Goal: Check status: Check status

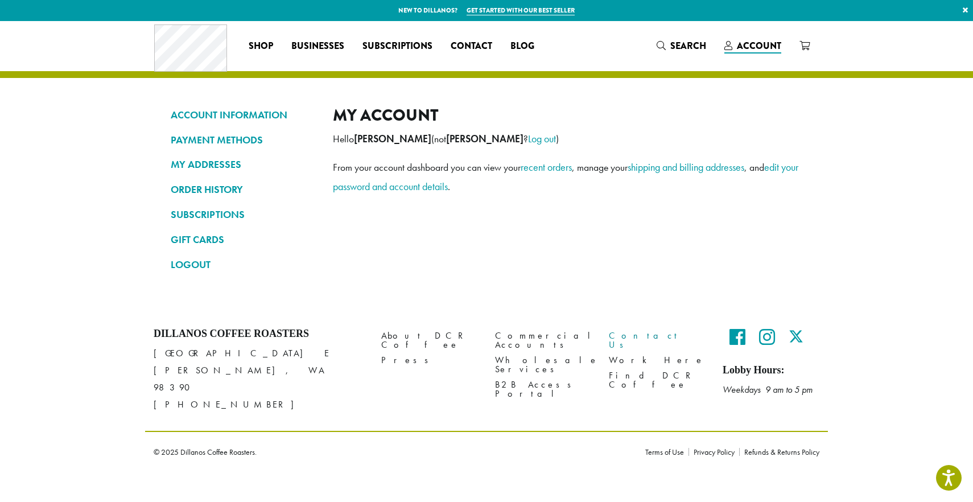
click at [628, 336] on link "Contact Us" at bounding box center [657, 340] width 97 height 24
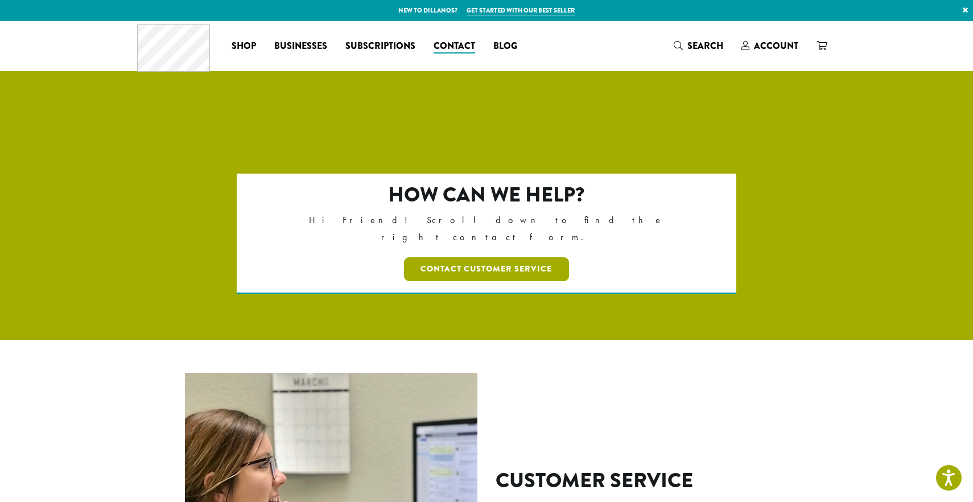
click at [496, 257] on link "Contact Customer Service" at bounding box center [487, 269] width 166 height 24
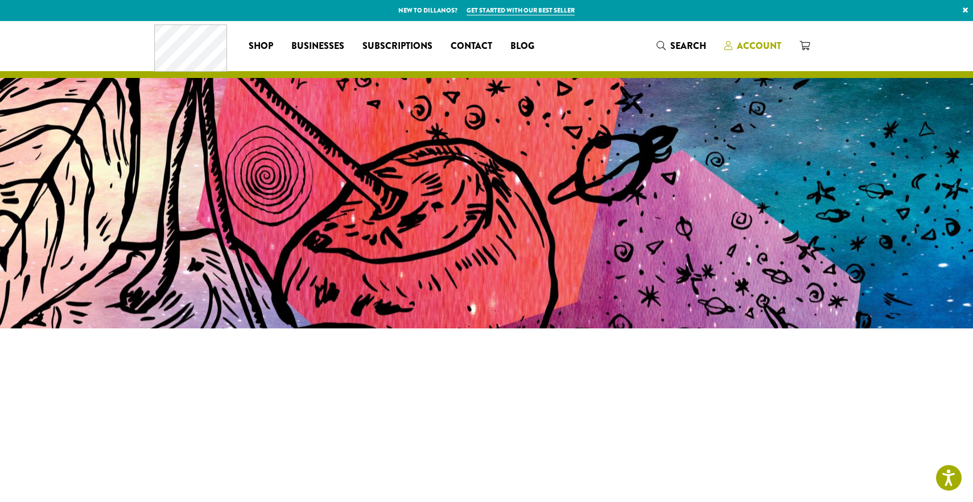
click at [756, 46] on span "Account" at bounding box center [759, 45] width 44 height 13
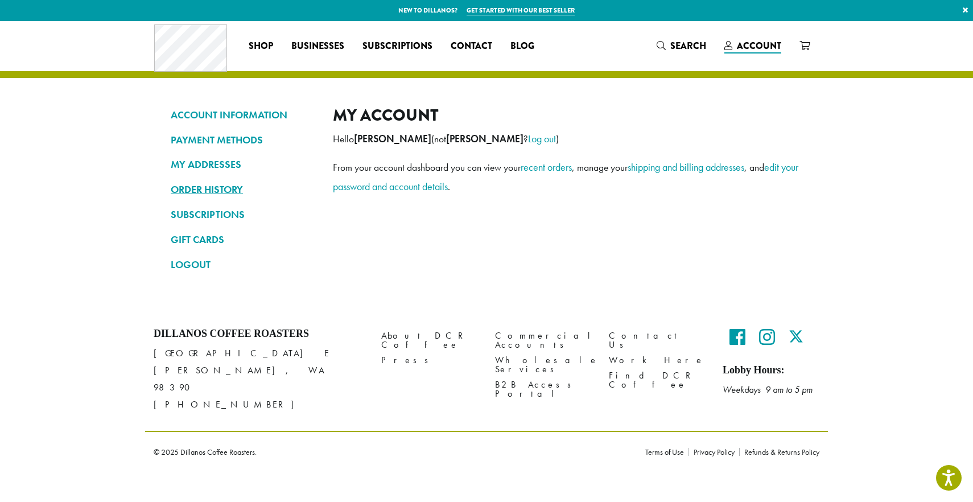
click at [210, 187] on link "ORDER HISTORY" at bounding box center [243, 189] width 145 height 19
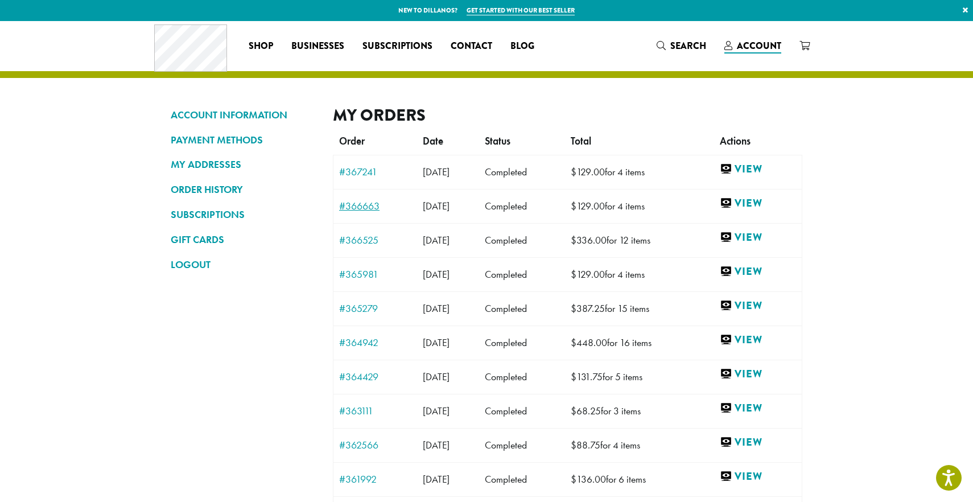
click at [362, 207] on link "#366663" at bounding box center [375, 206] width 72 height 10
click at [360, 174] on link "#367241" at bounding box center [375, 172] width 72 height 10
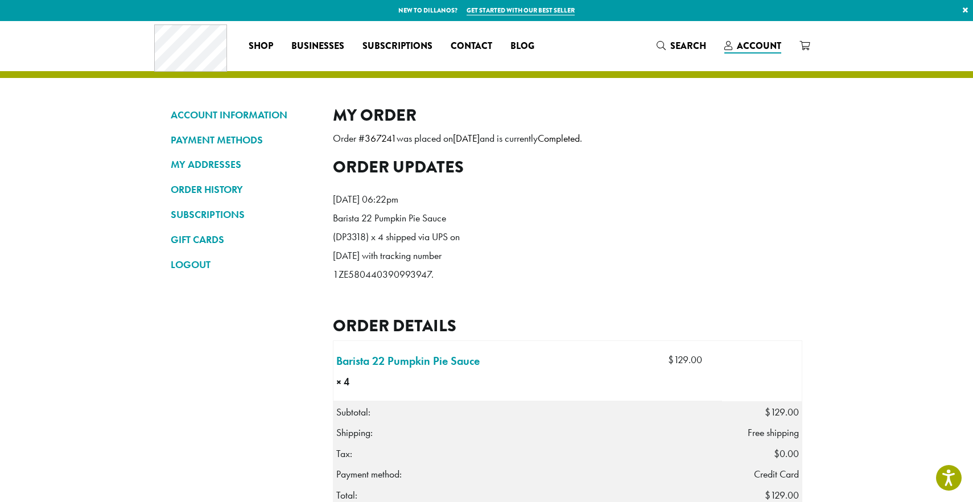
click at [392, 284] on p "Barista 22 Pumpkin Pie Sauce (DP3318) x 4 shipped via UPS on September 16, 2025…" at bounding box center [398, 246] width 131 height 75
drag, startPoint x: 366, startPoint y: 141, endPoint x: 394, endPoint y: 139, distance: 28.5
click at [394, 139] on mark "367241" at bounding box center [381, 138] width 32 height 13
copy mark "367241"
